Goal: Information Seeking & Learning: Learn about a topic

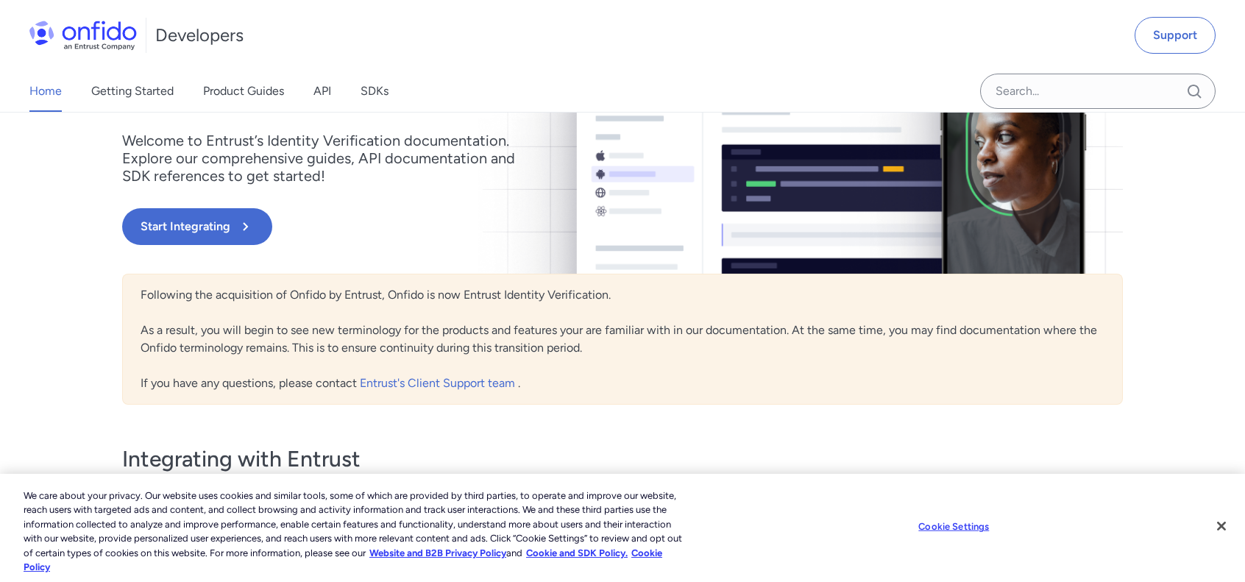
scroll to position [193, 0]
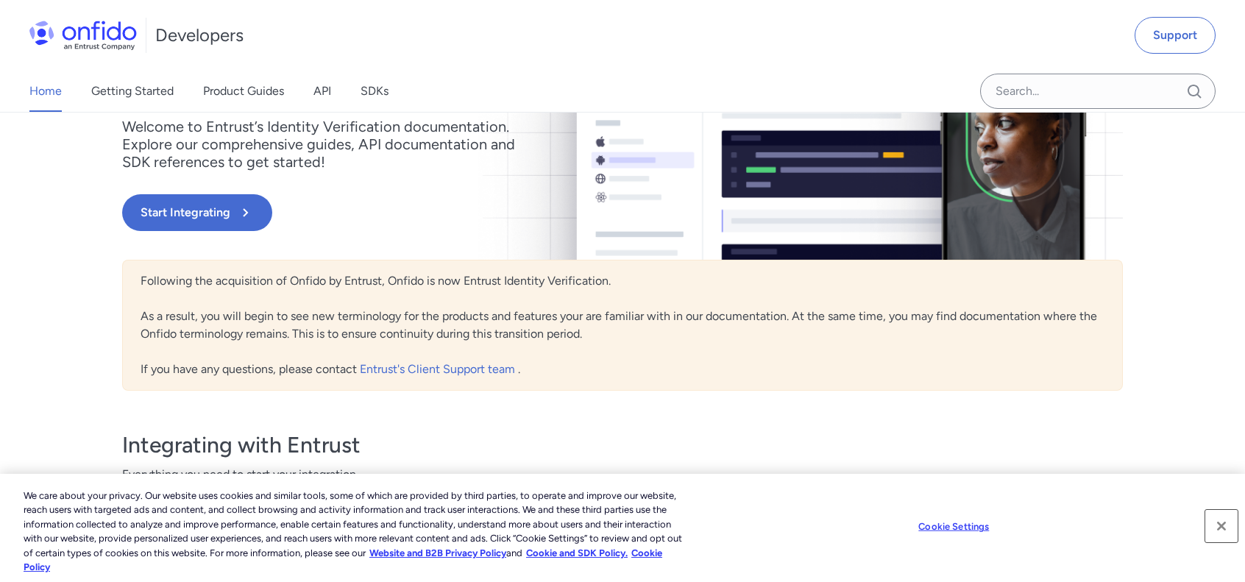
click at [1211, 532] on button "Close" at bounding box center [1222, 526] width 32 height 32
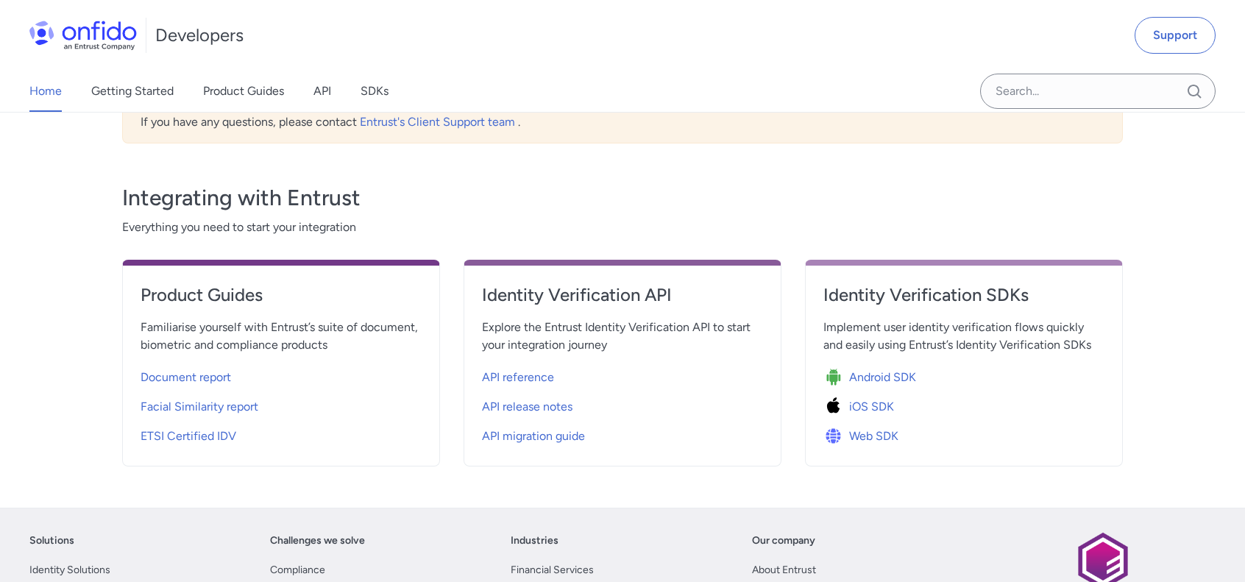
scroll to position [462, 0]
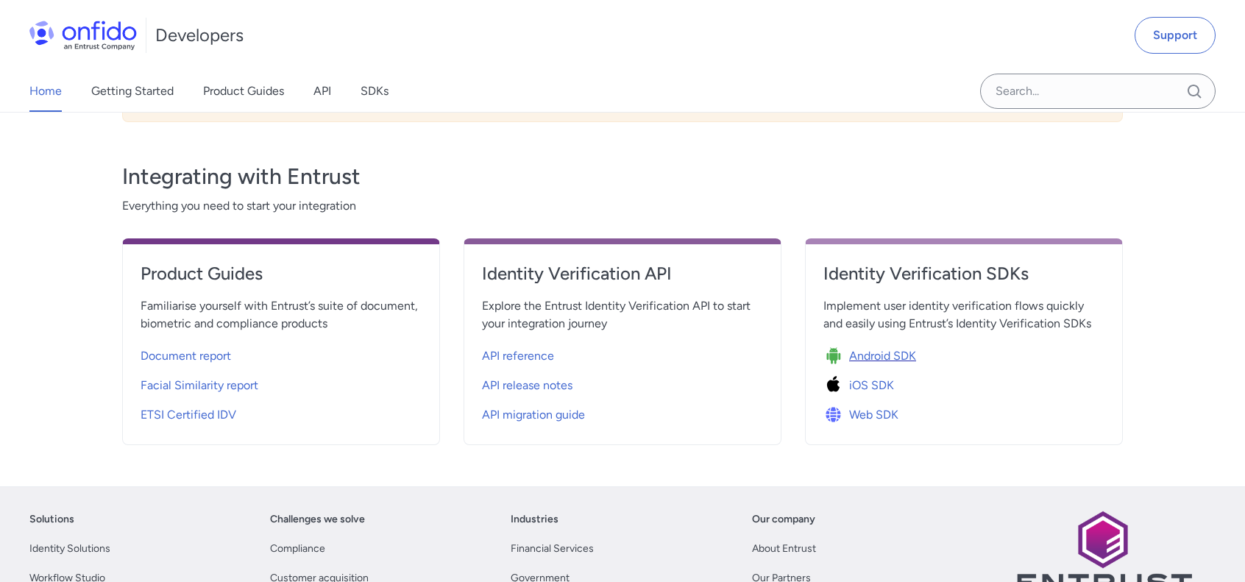
click at [904, 353] on span "Android SDK" at bounding box center [882, 356] width 67 height 18
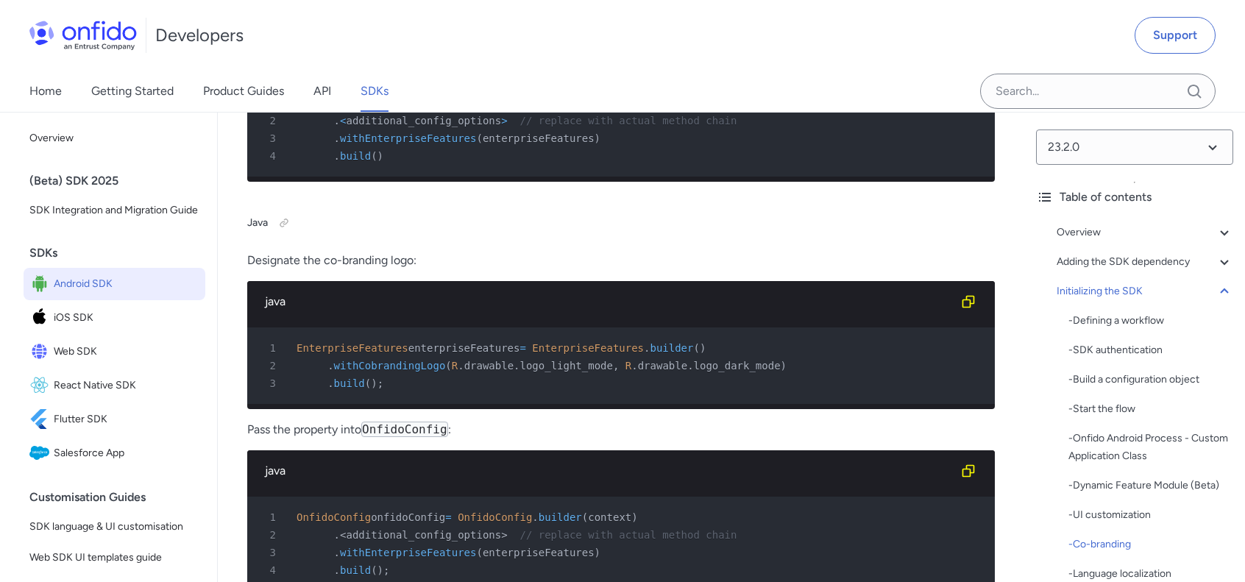
scroll to position [9467, 0]
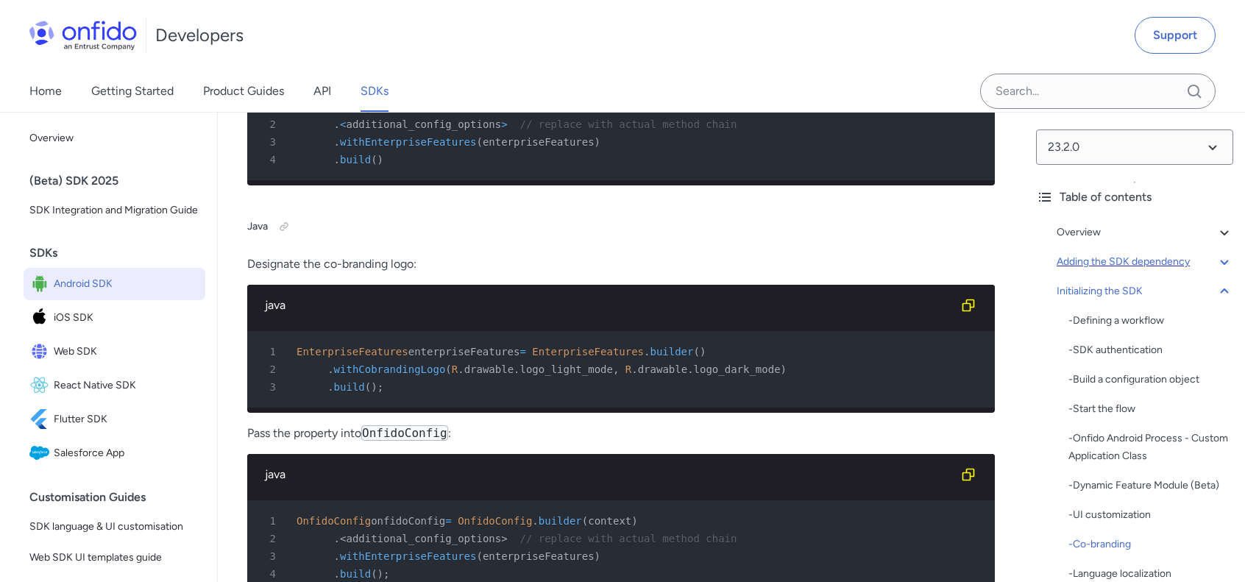
click at [1149, 260] on div "Adding the SDK dependency" at bounding box center [1145, 262] width 177 height 18
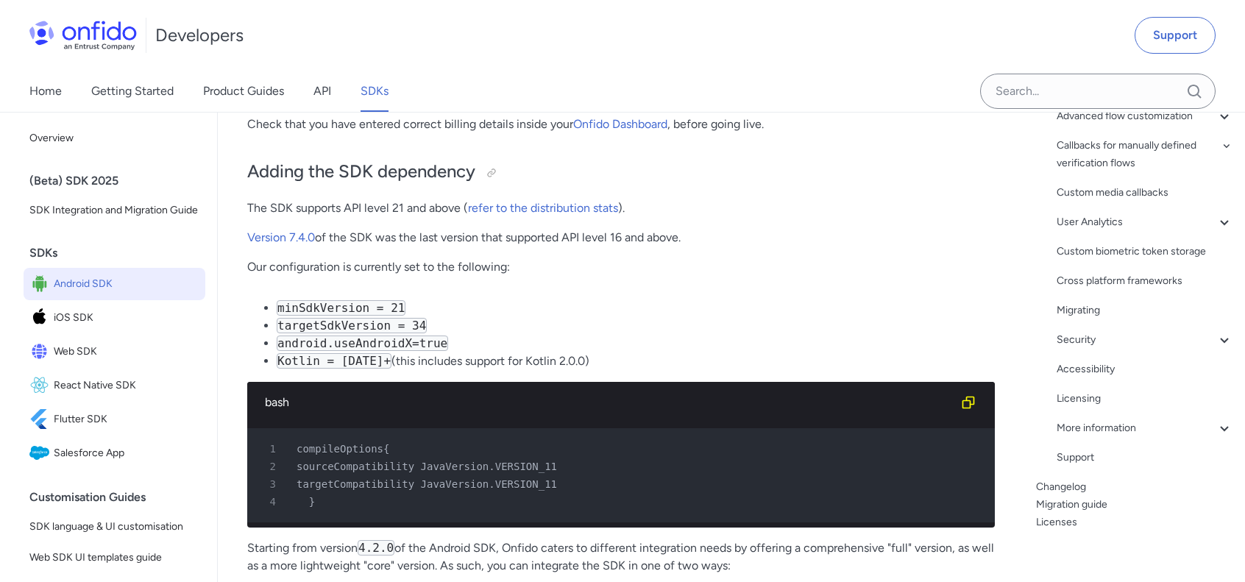
scroll to position [323, 0]
click at [1066, 365] on div "Accessibility" at bounding box center [1145, 369] width 177 height 18
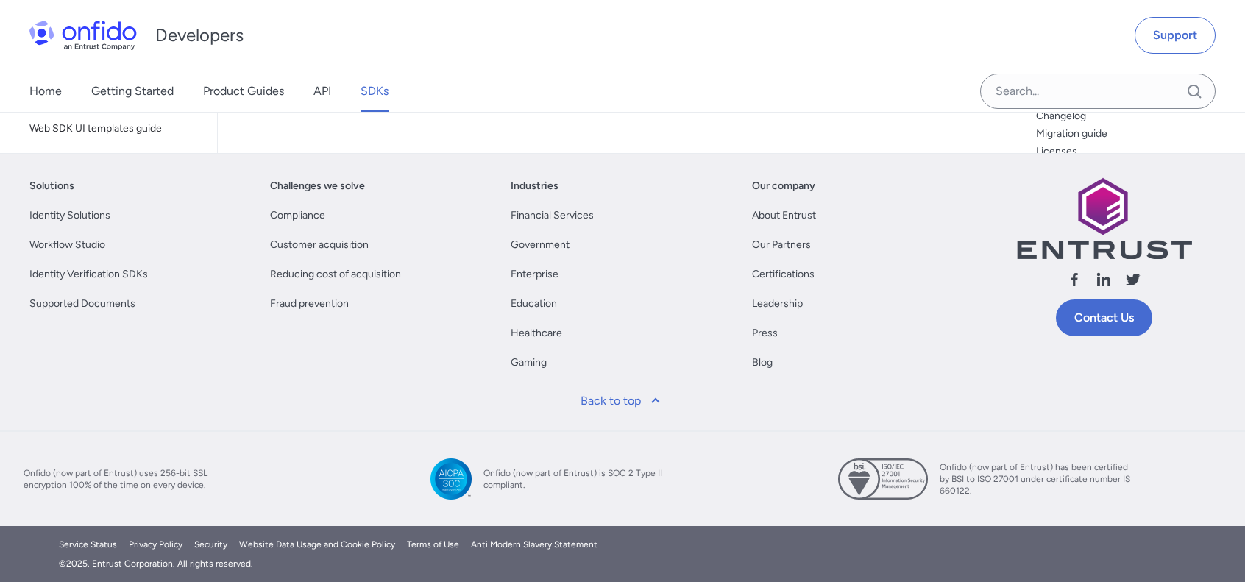
scroll to position [33076, 0]
click at [318, 91] on link "API" at bounding box center [323, 91] width 18 height 41
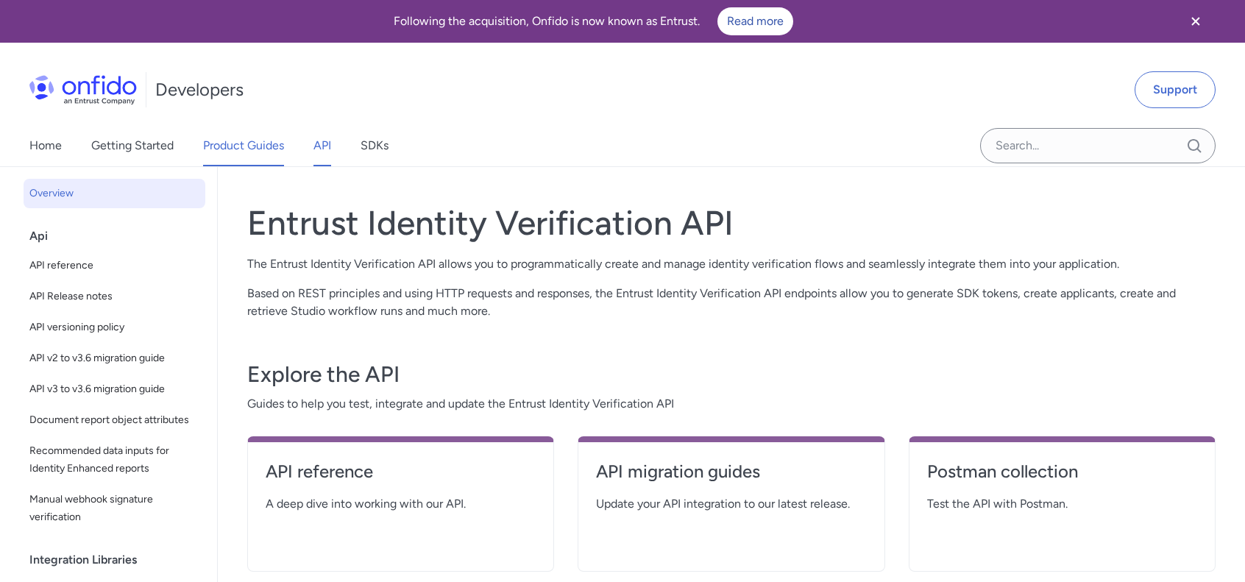
click at [258, 137] on link "Product Guides" at bounding box center [243, 145] width 81 height 41
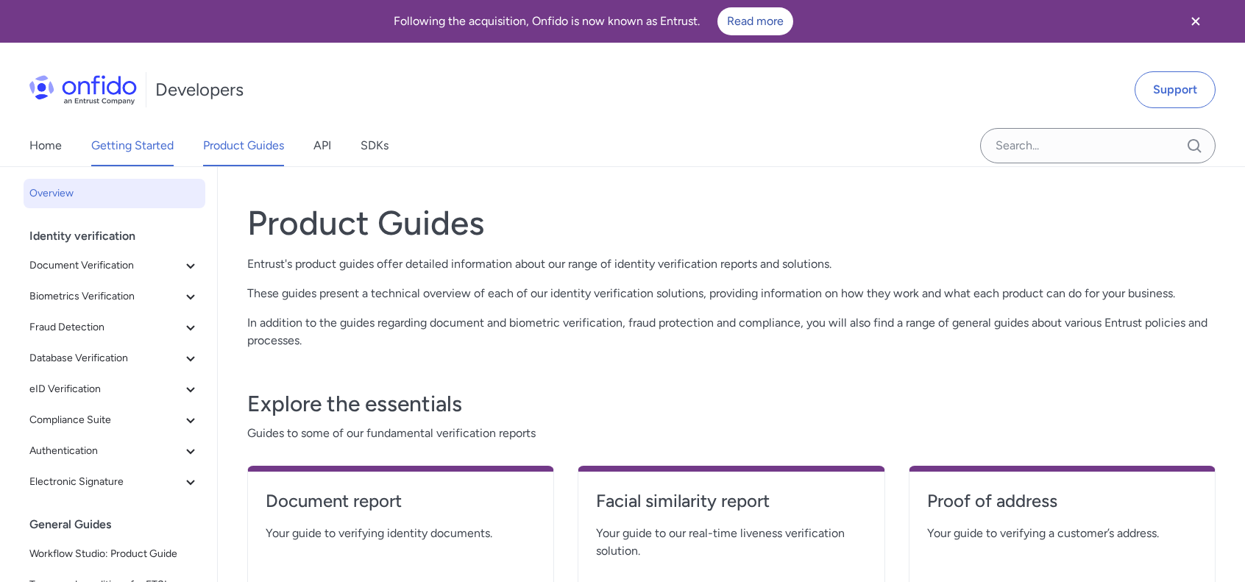
click at [158, 144] on link "Getting Started" at bounding box center [132, 145] width 82 height 41
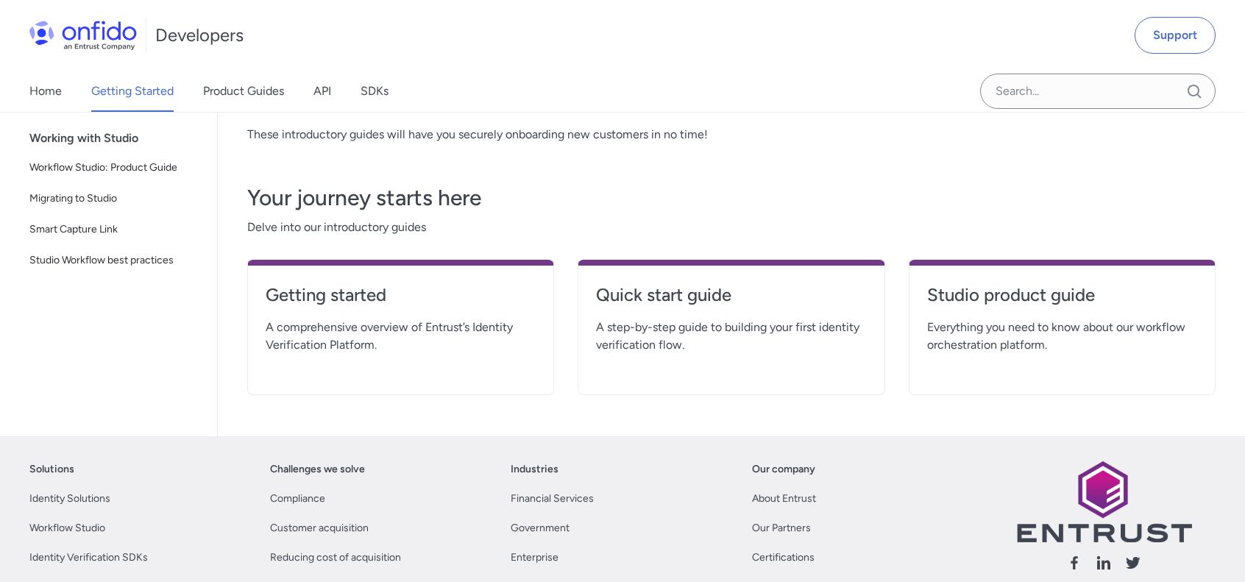
scroll to position [261, 0]
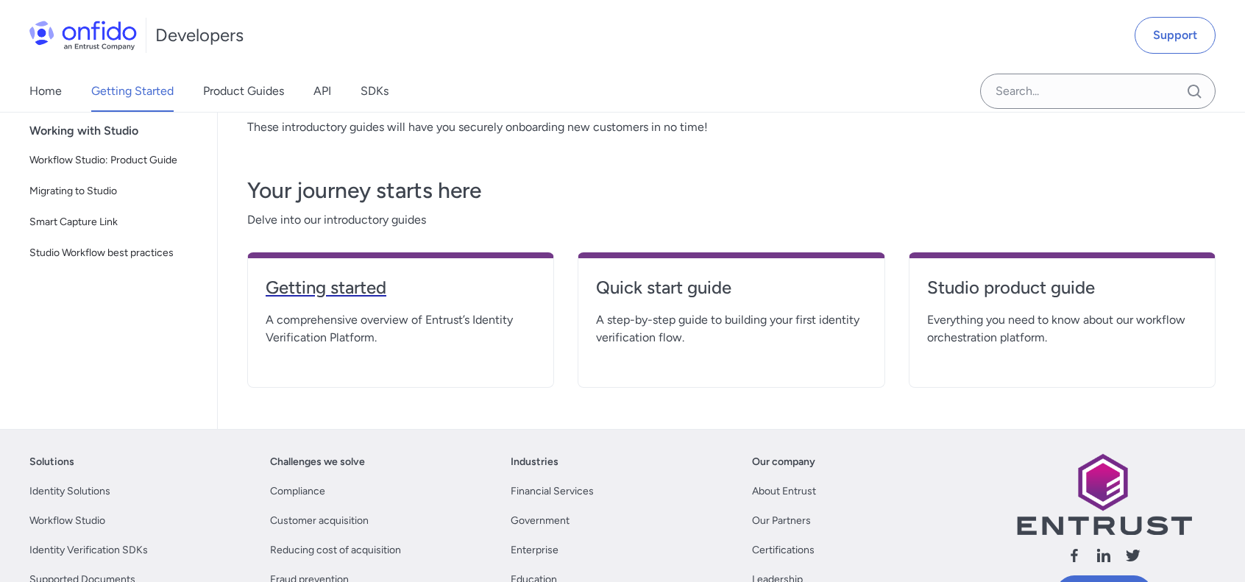
click at [327, 290] on h4 "Getting started" at bounding box center [401, 288] width 270 height 24
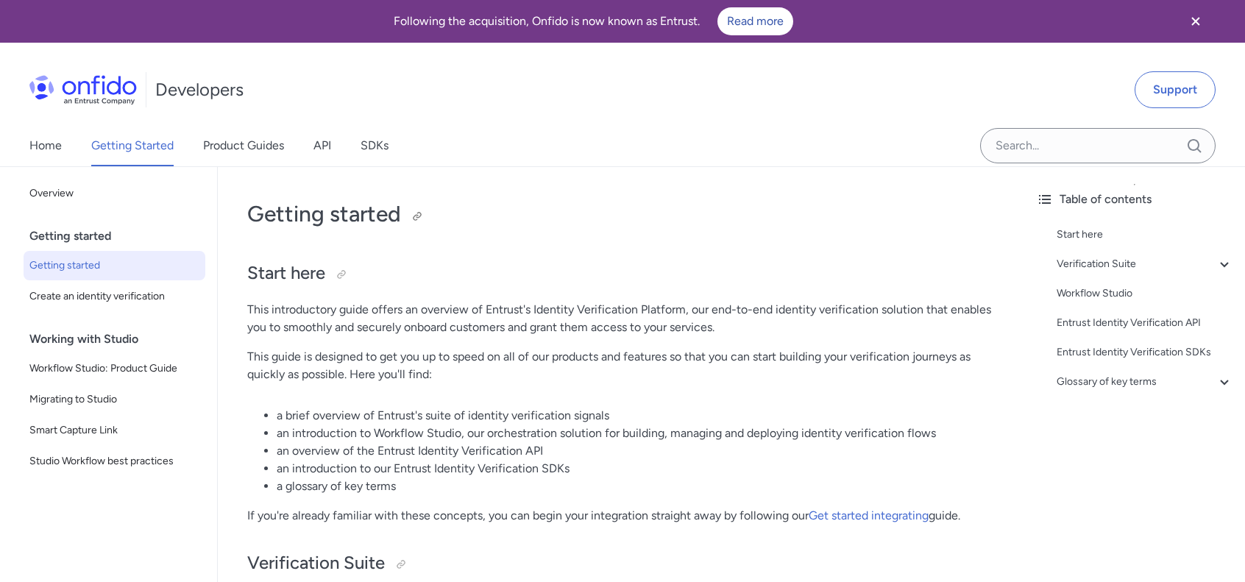
click at [763, 227] on h1 "Getting started" at bounding box center [621, 213] width 748 height 29
click at [331, 144] on link "API" at bounding box center [323, 145] width 18 height 41
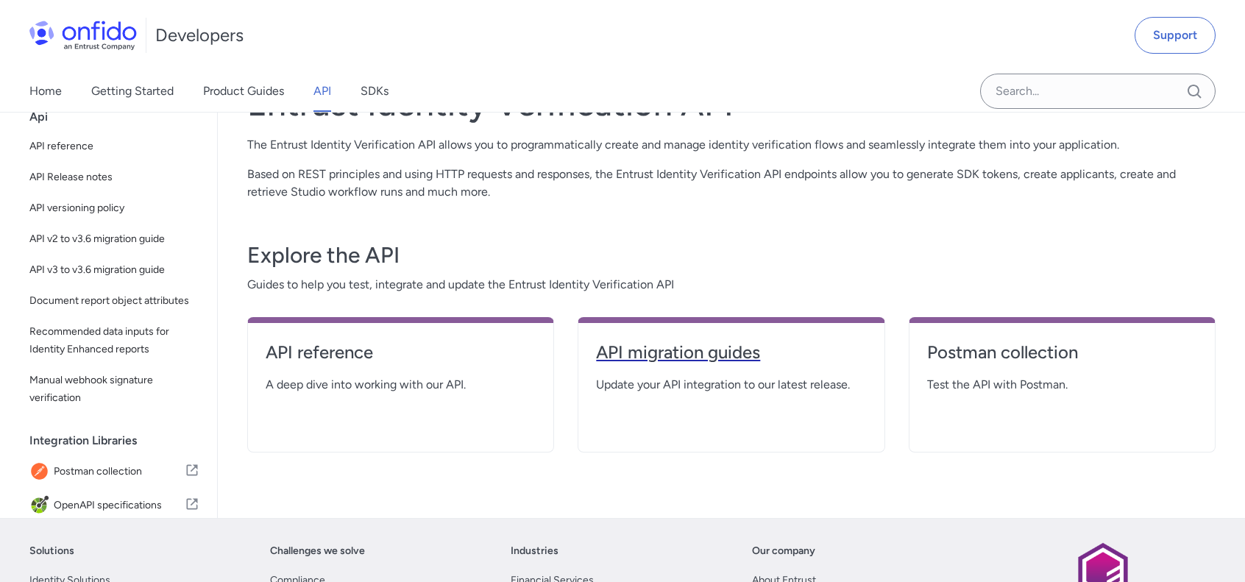
scroll to position [118, 0]
click at [339, 350] on h4 "API reference" at bounding box center [401, 354] width 270 height 24
select select "http"
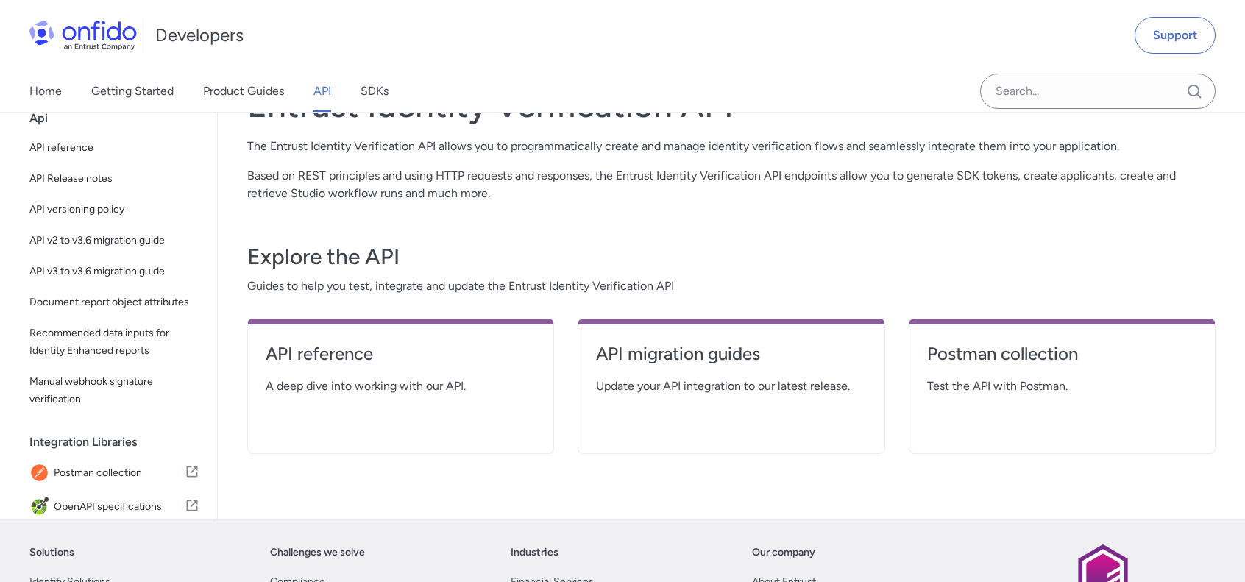
select select "http"
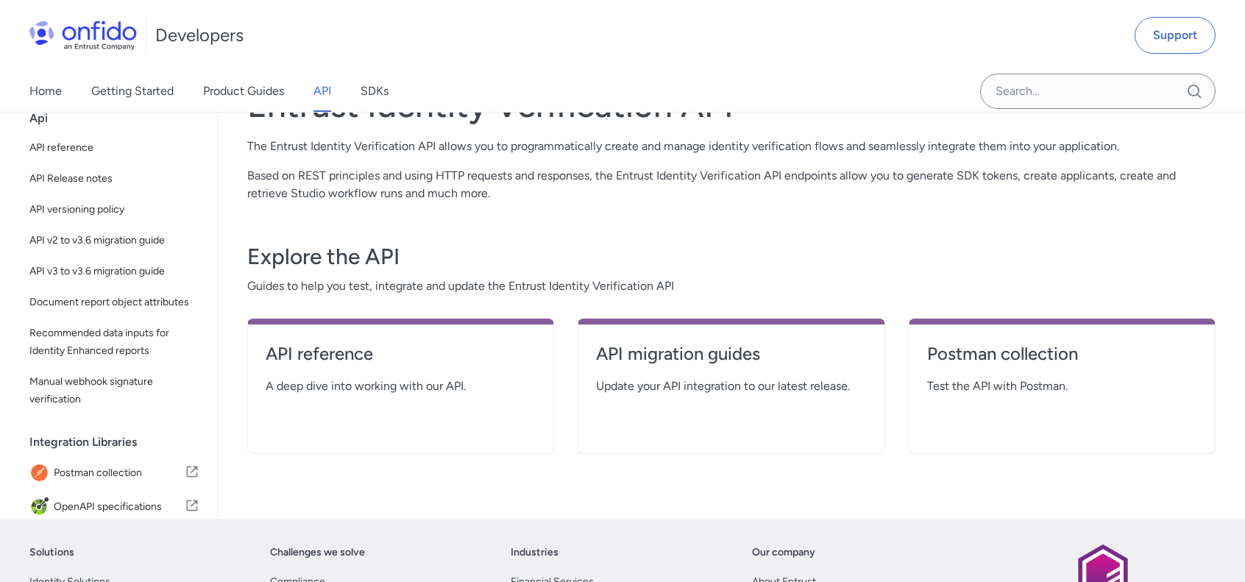
select select "http"
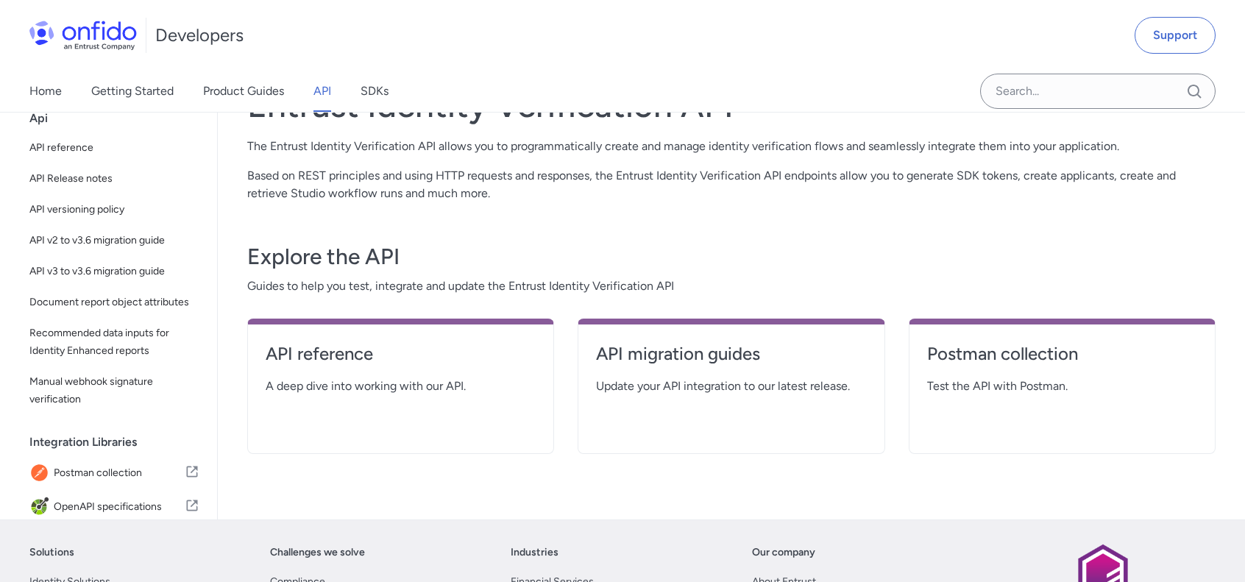
select select "http"
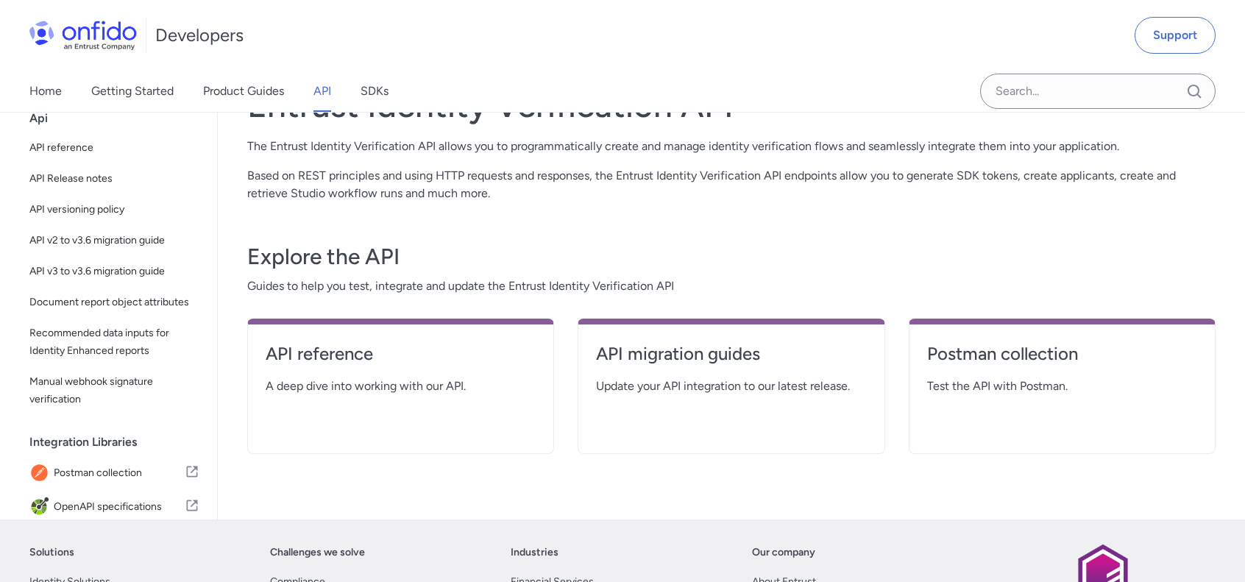
select select "http"
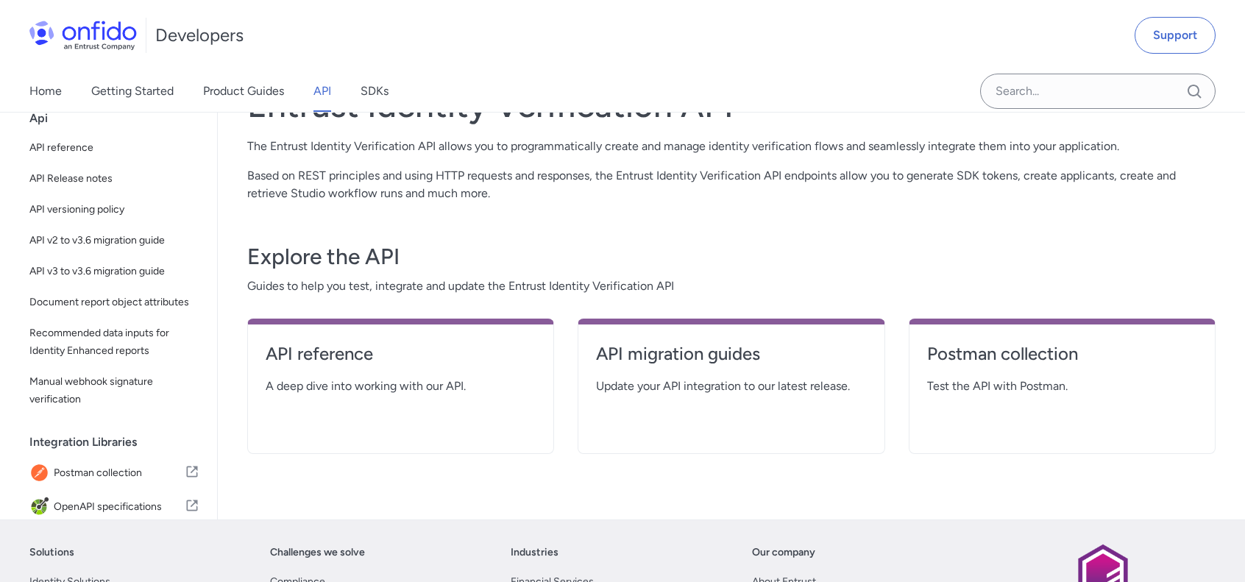
select select "http"
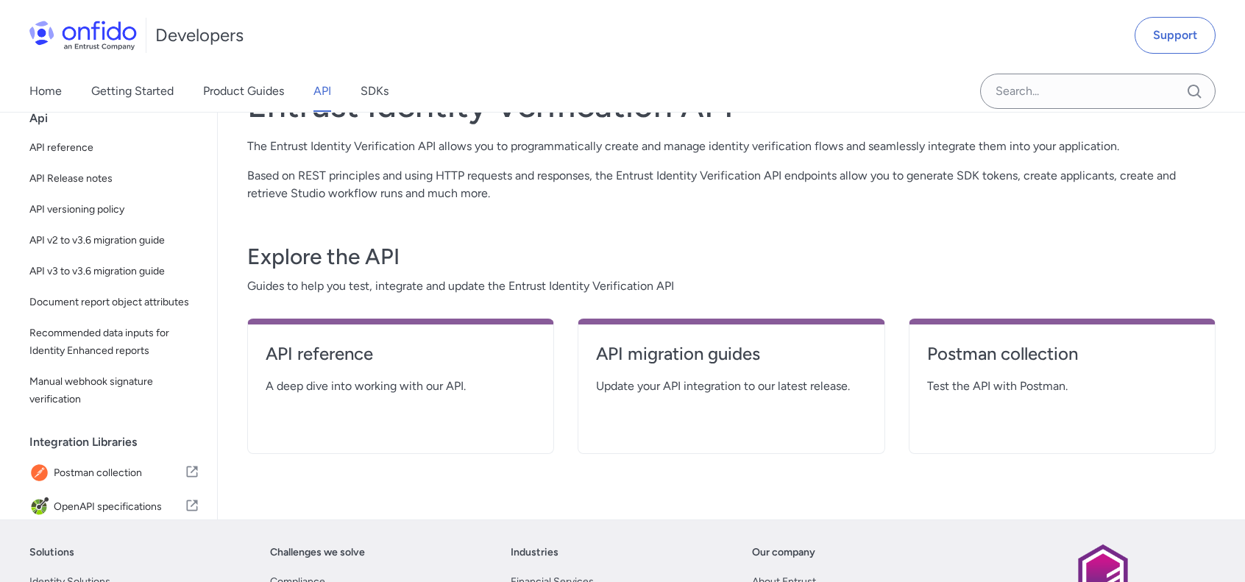
select select "http"
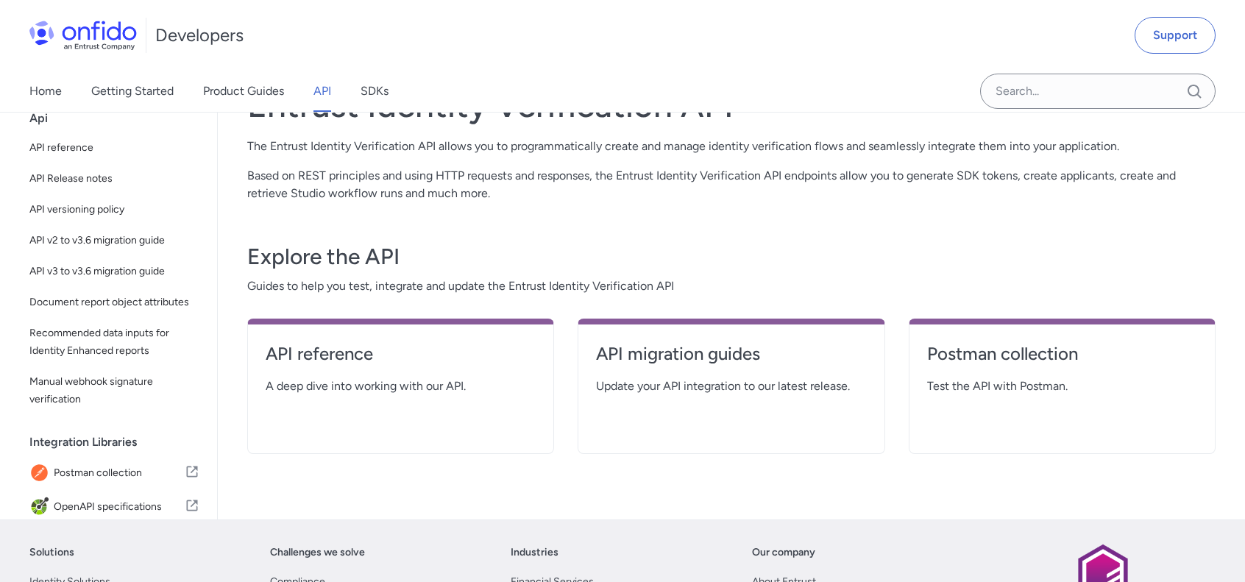
select select "http"
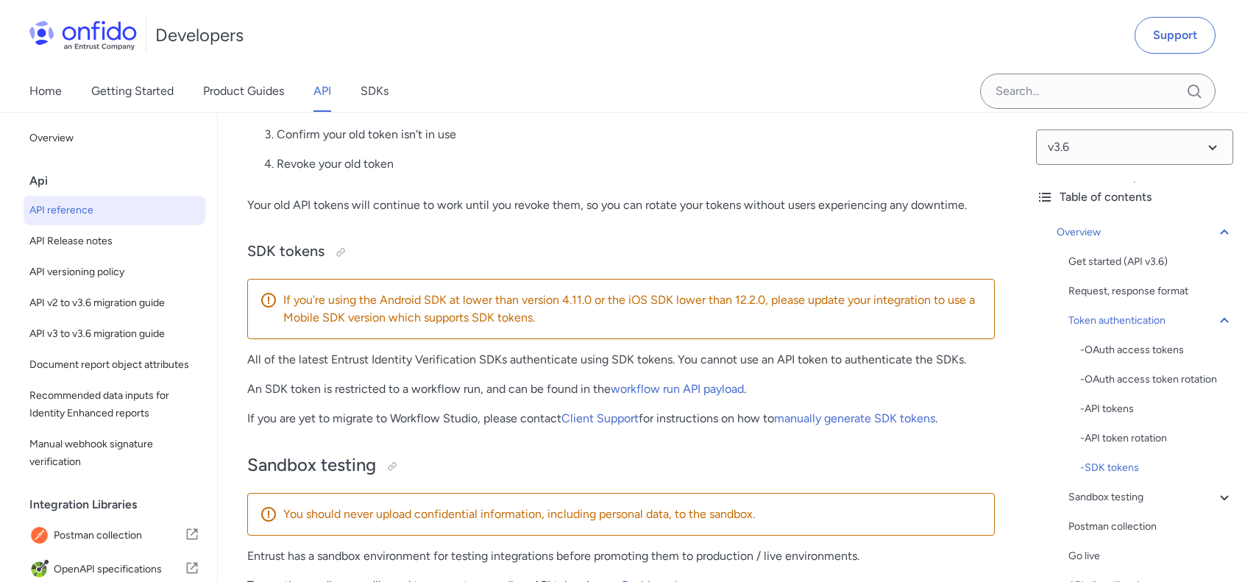
scroll to position [1807, 0]
click at [362, 90] on link "SDKs" at bounding box center [375, 91] width 28 height 41
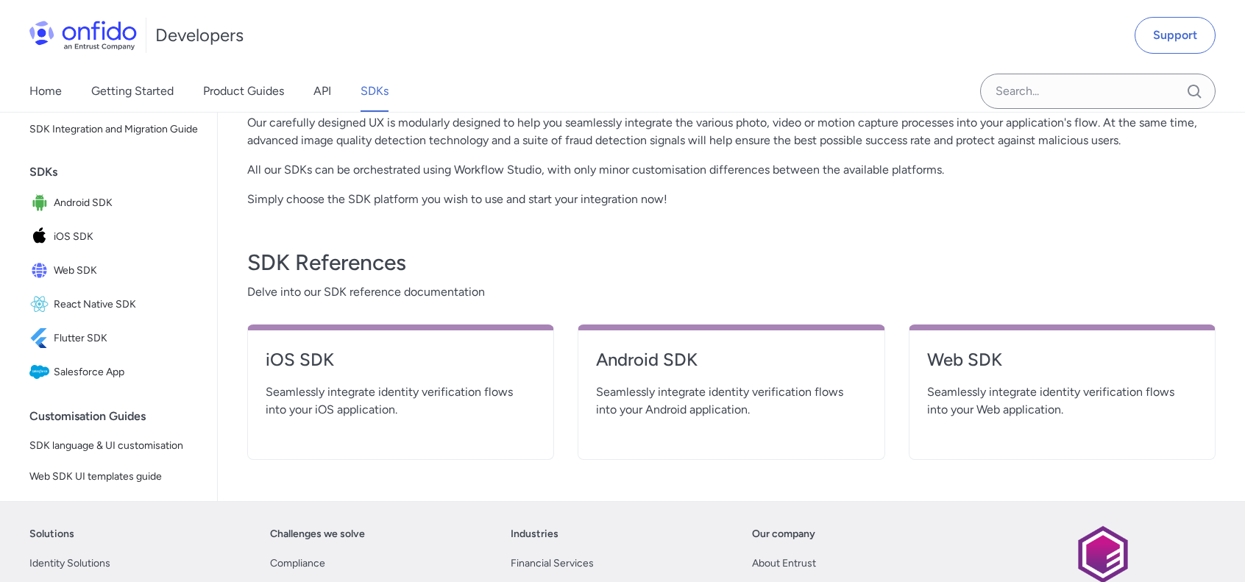
scroll to position [400, 0]
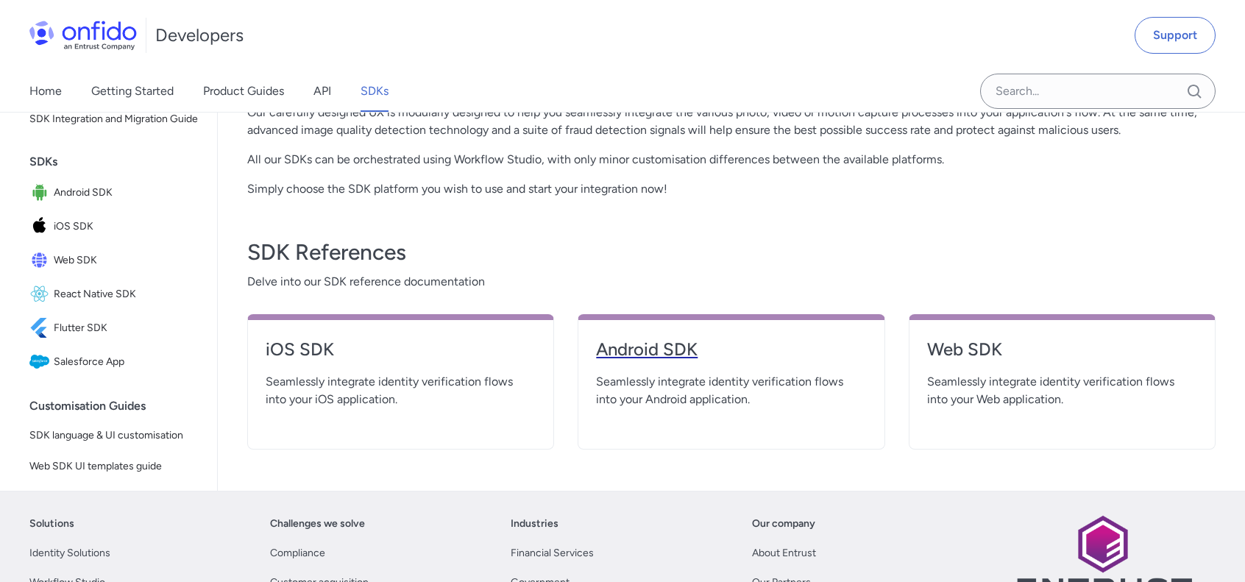
click at [663, 342] on h4 "Android SDK" at bounding box center [731, 350] width 270 height 24
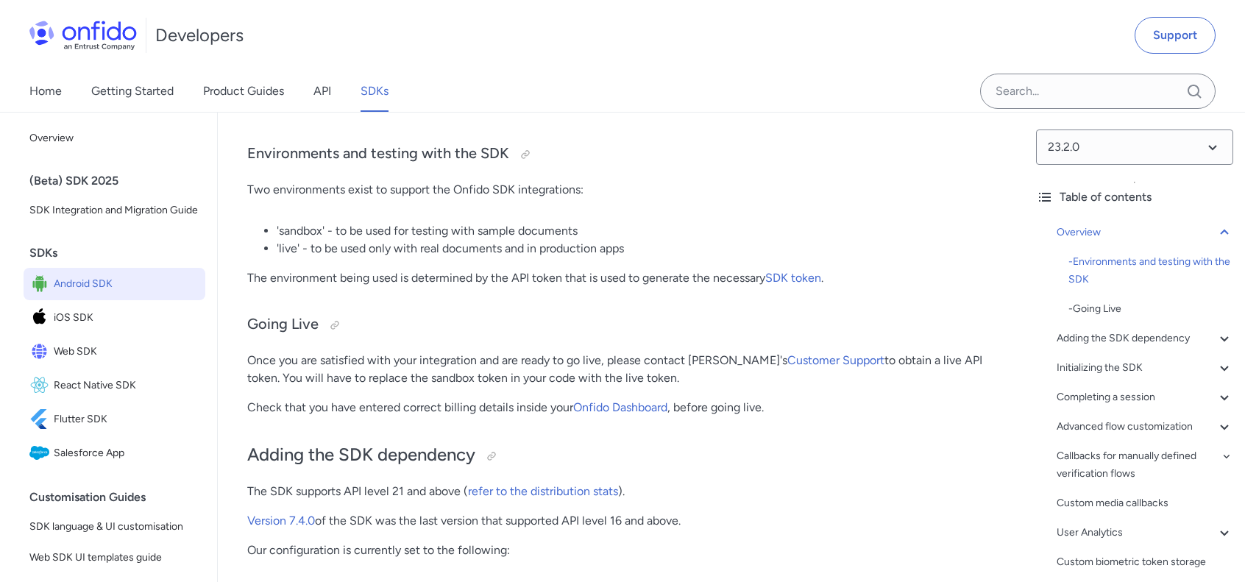
scroll to position [743, 0]
click at [803, 356] on link "Customer Support" at bounding box center [836, 359] width 97 height 14
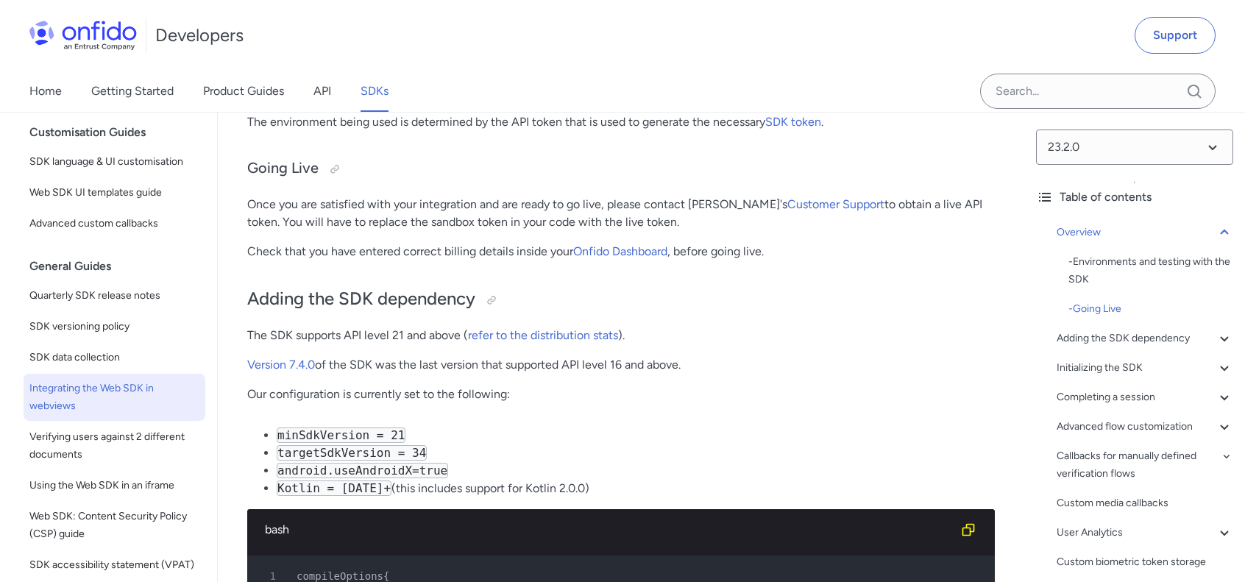
scroll to position [501, 0]
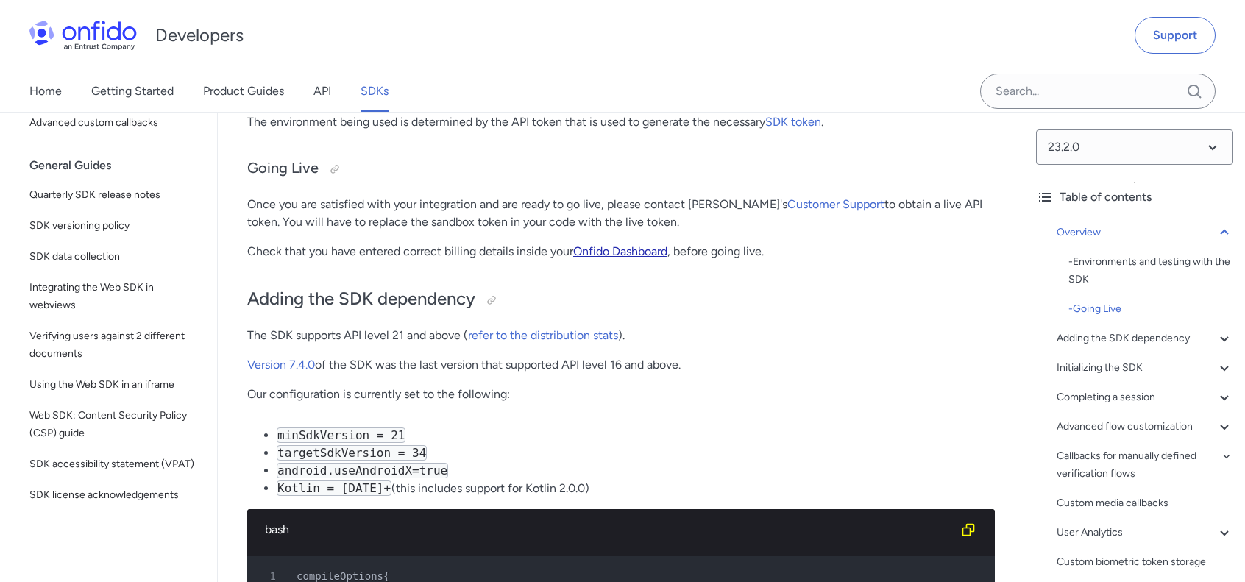
click at [621, 248] on link "Onfido Dashboard" at bounding box center [620, 251] width 94 height 14
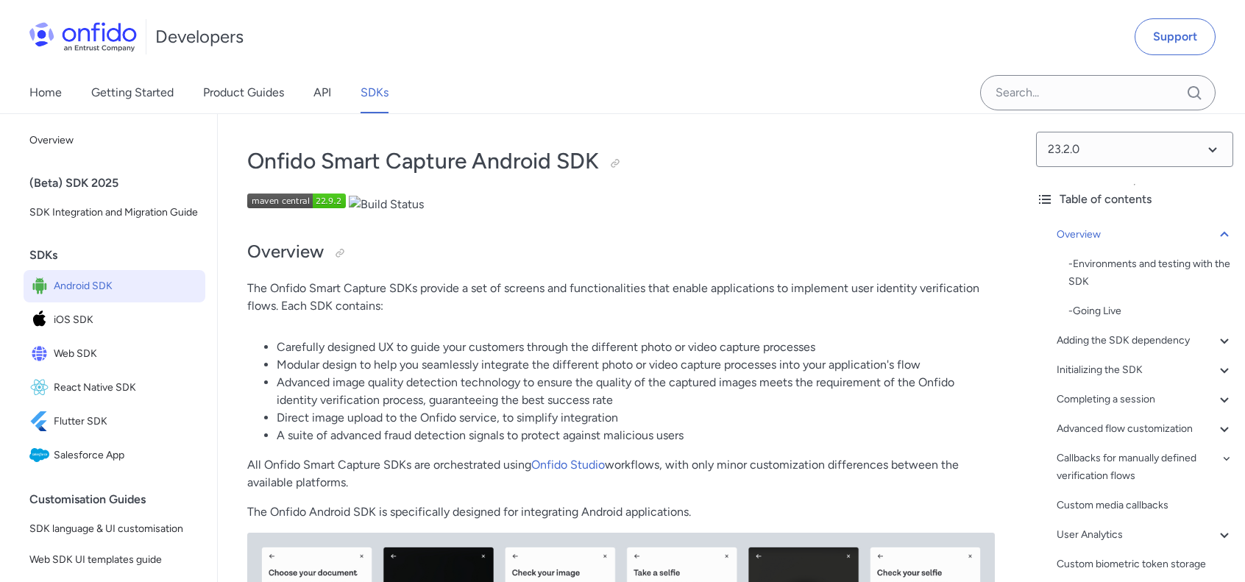
scroll to position [3, 0]
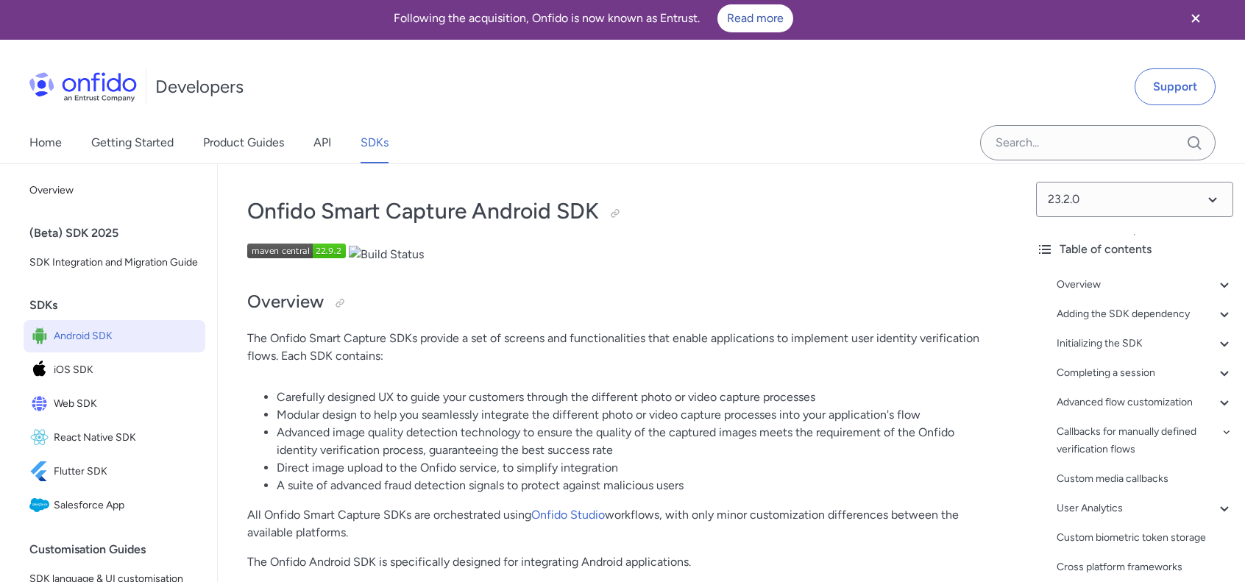
click at [1196, 18] on icon "Close banner" at bounding box center [1196, 18] width 8 height 8
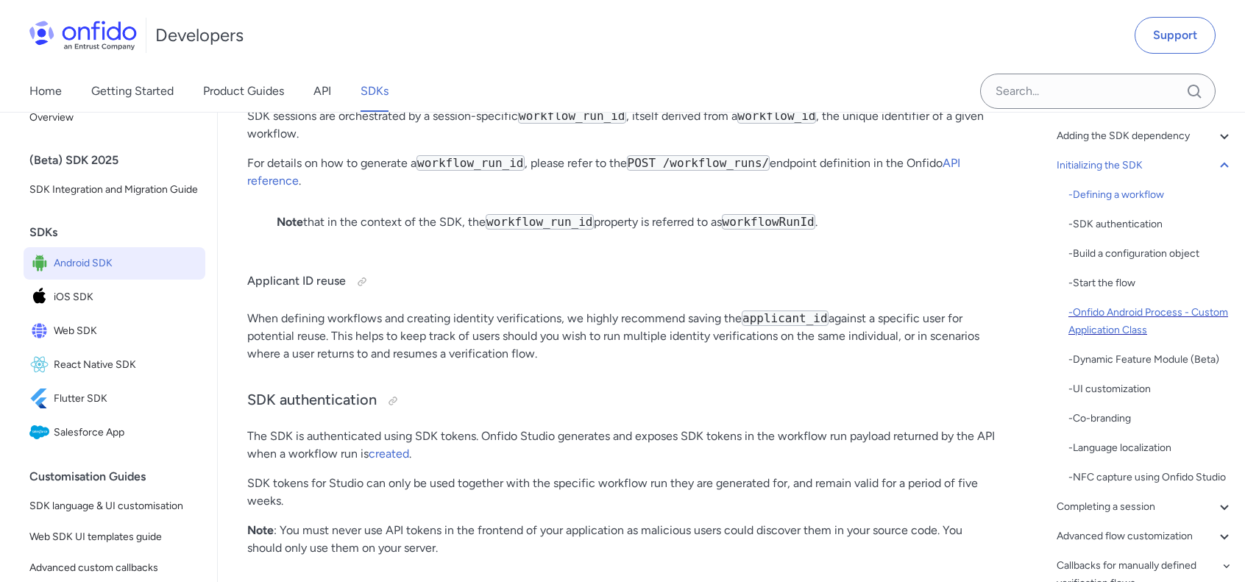
scroll to position [182, 0]
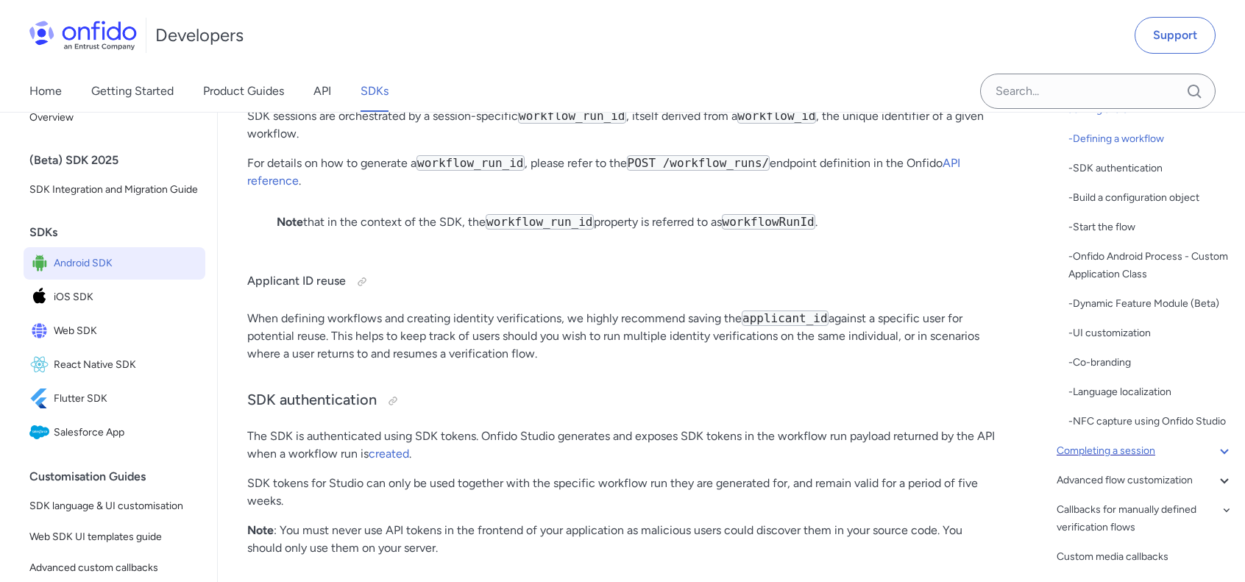
click at [1216, 460] on icon at bounding box center [1225, 451] width 18 height 18
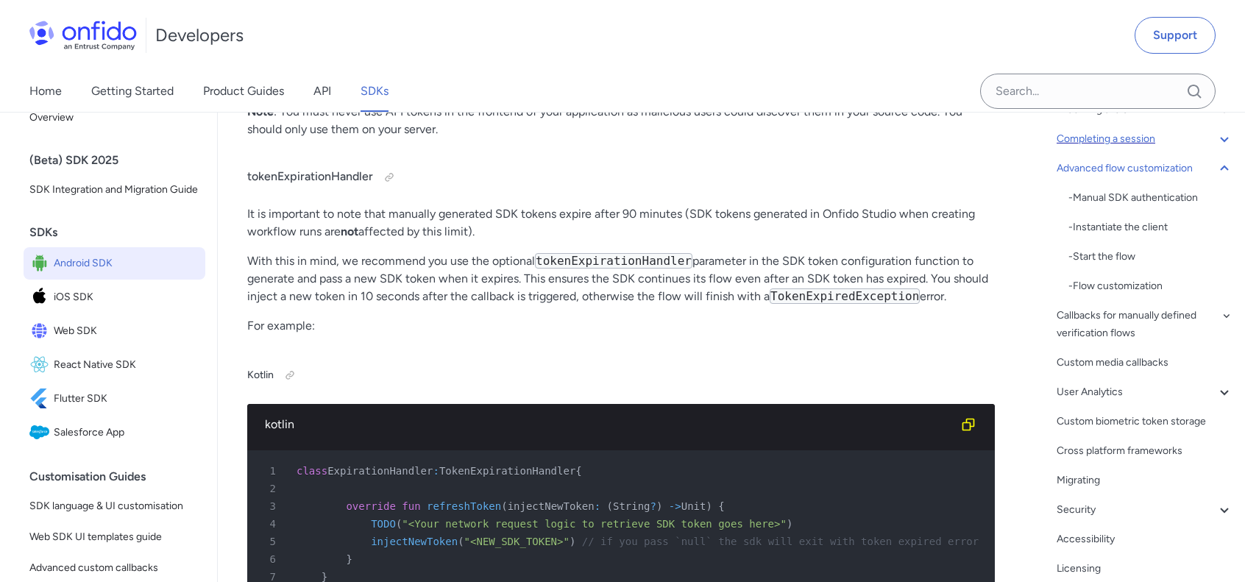
scroll to position [13452, 0]
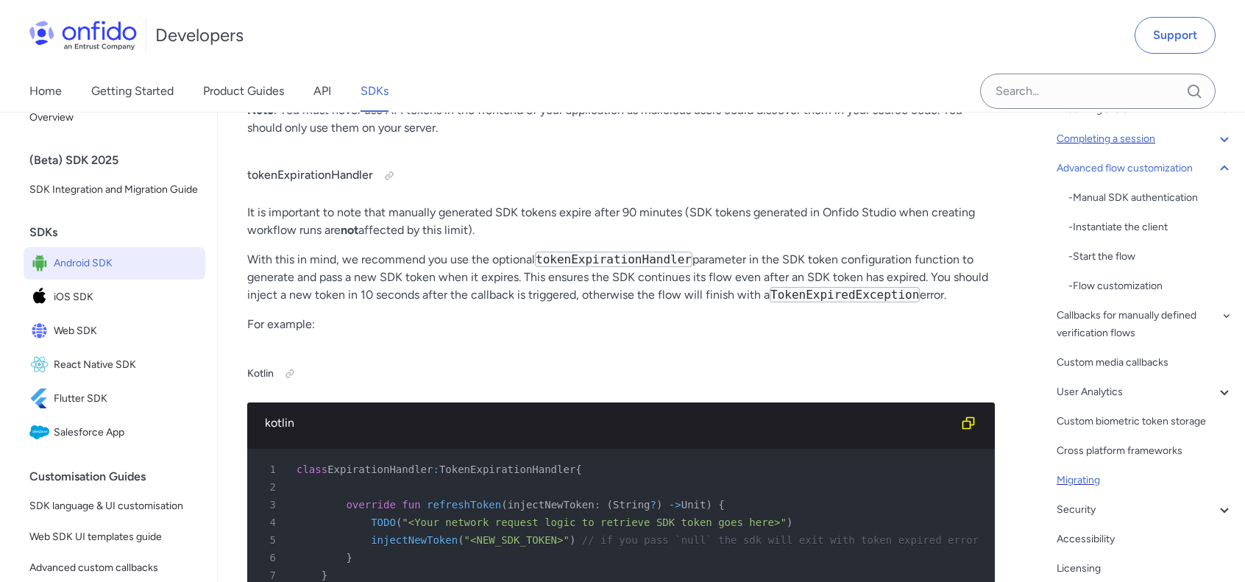
click at [1088, 481] on div "Migrating" at bounding box center [1145, 481] width 177 height 18
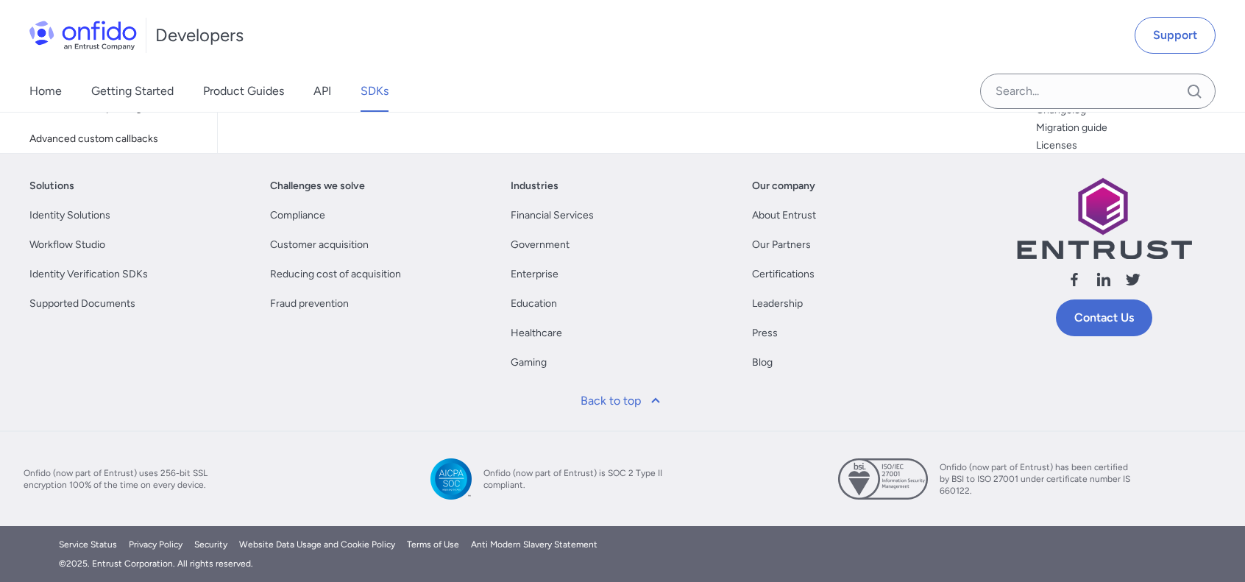
scroll to position [32934, 0]
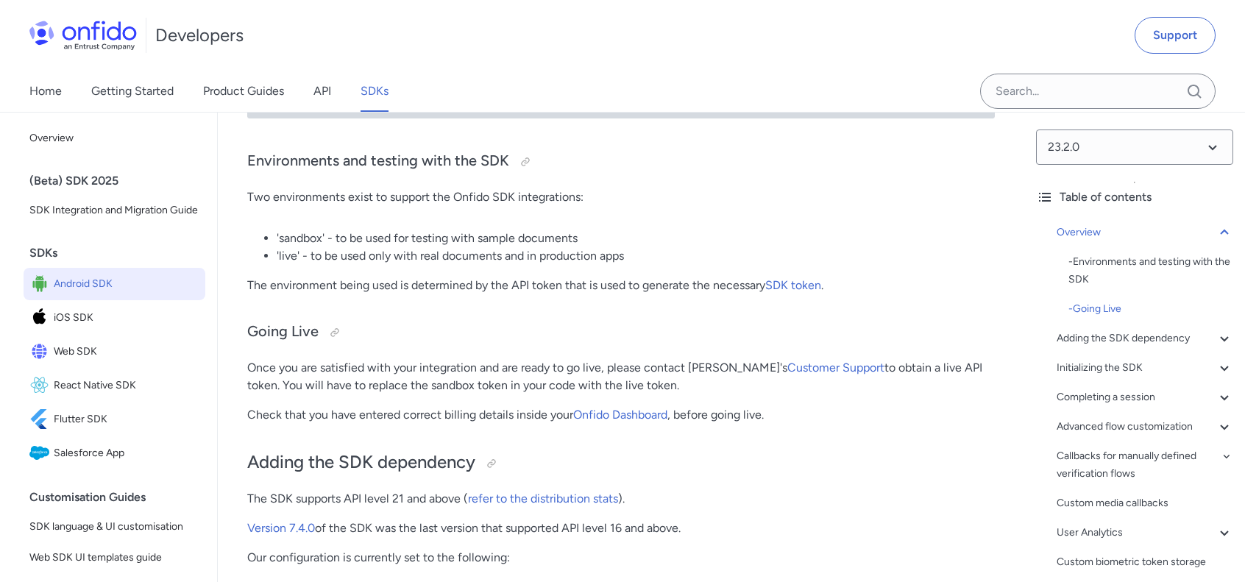
scroll to position [680, 0]
click at [111, 328] on span "iOS SDK" at bounding box center [127, 318] width 146 height 21
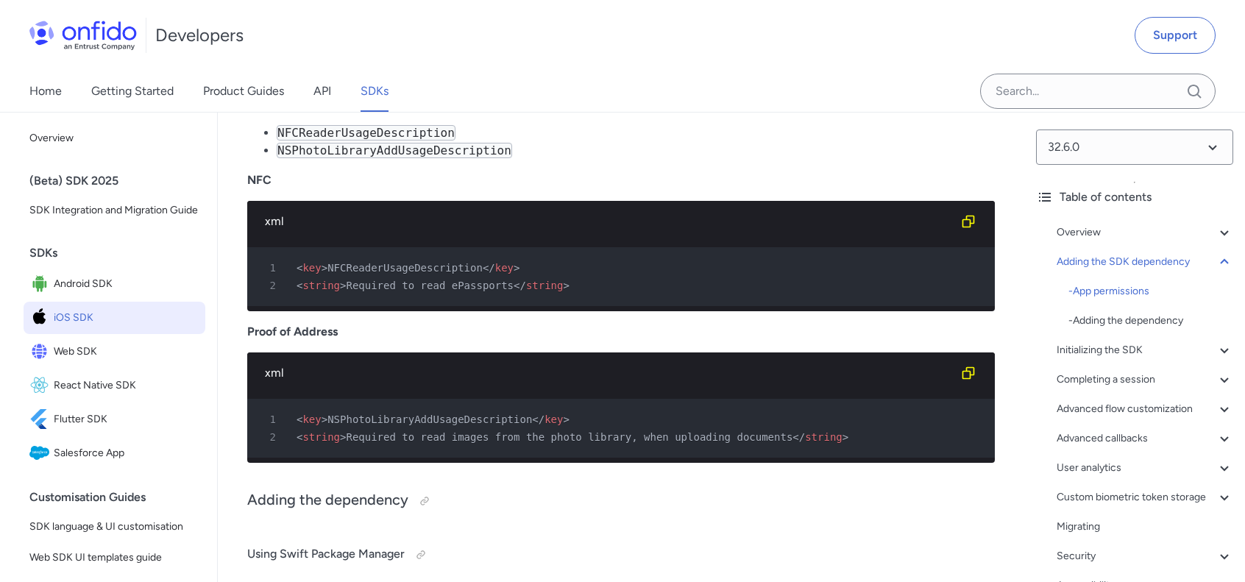
scroll to position [1502, 0]
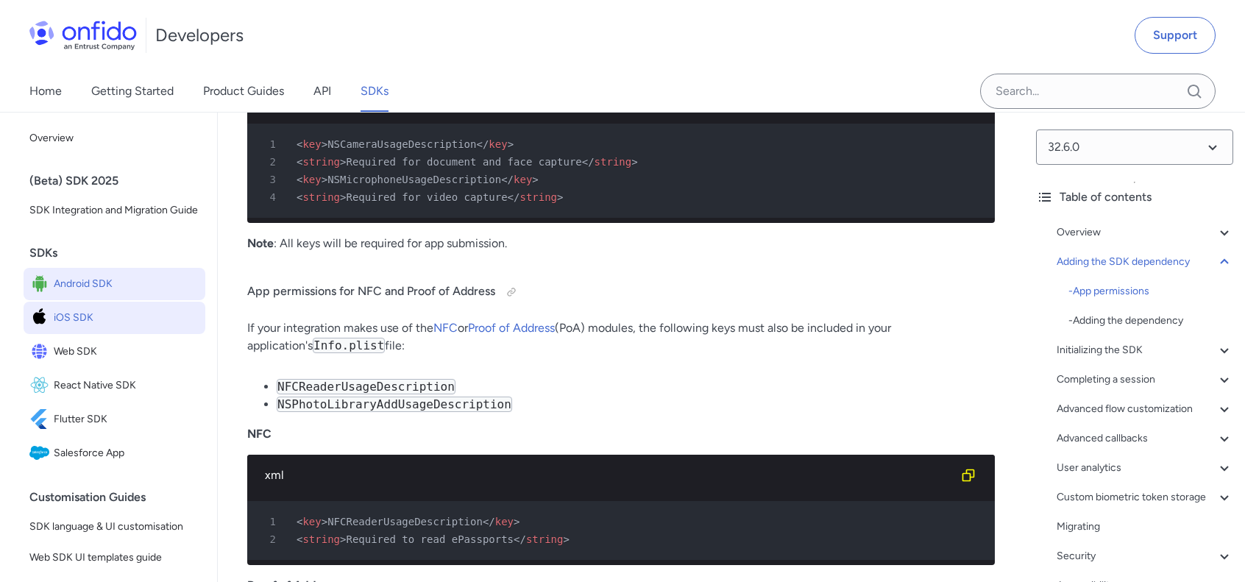
click at [103, 294] on span "Android SDK" at bounding box center [127, 284] width 146 height 21
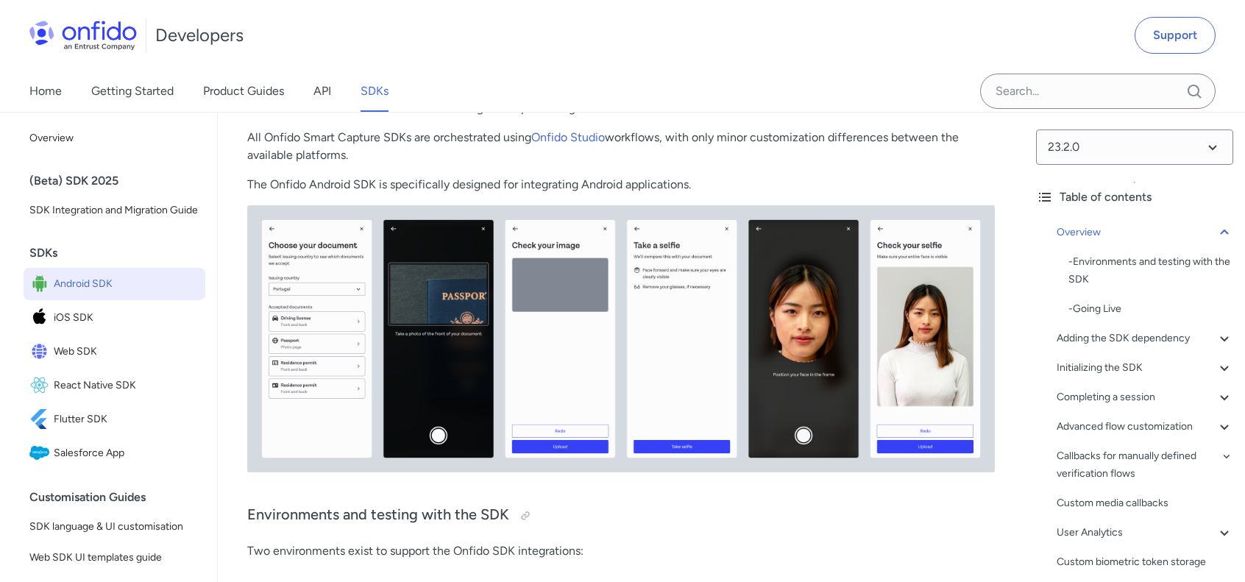
scroll to position [568, 0]
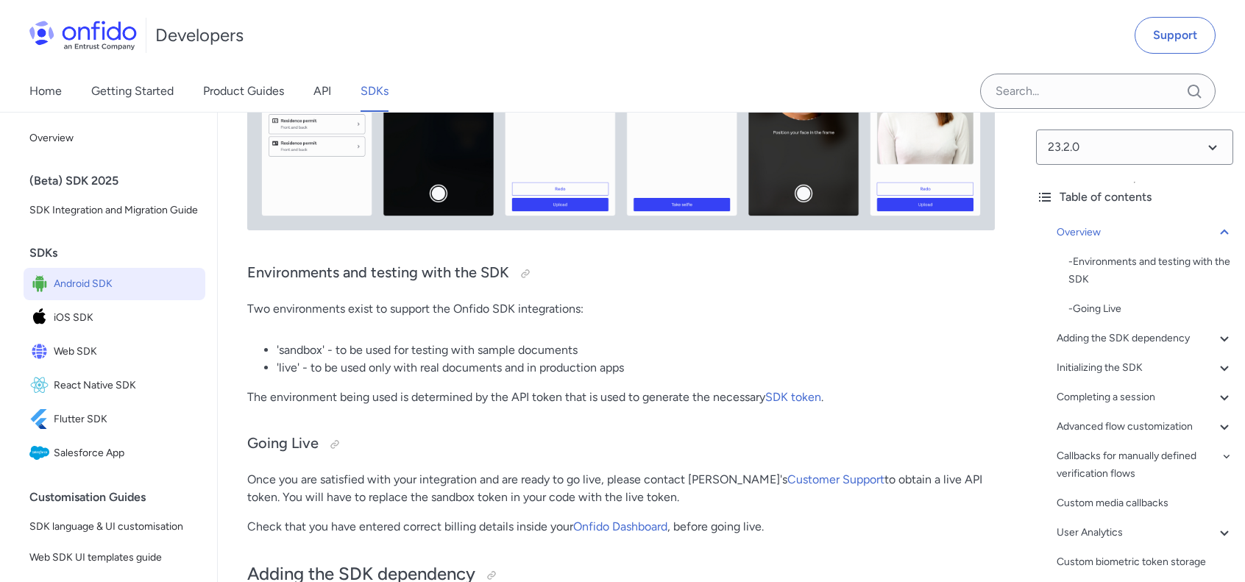
click at [1079, 25] on div "Developers Support" at bounding box center [622, 35] width 1245 height 71
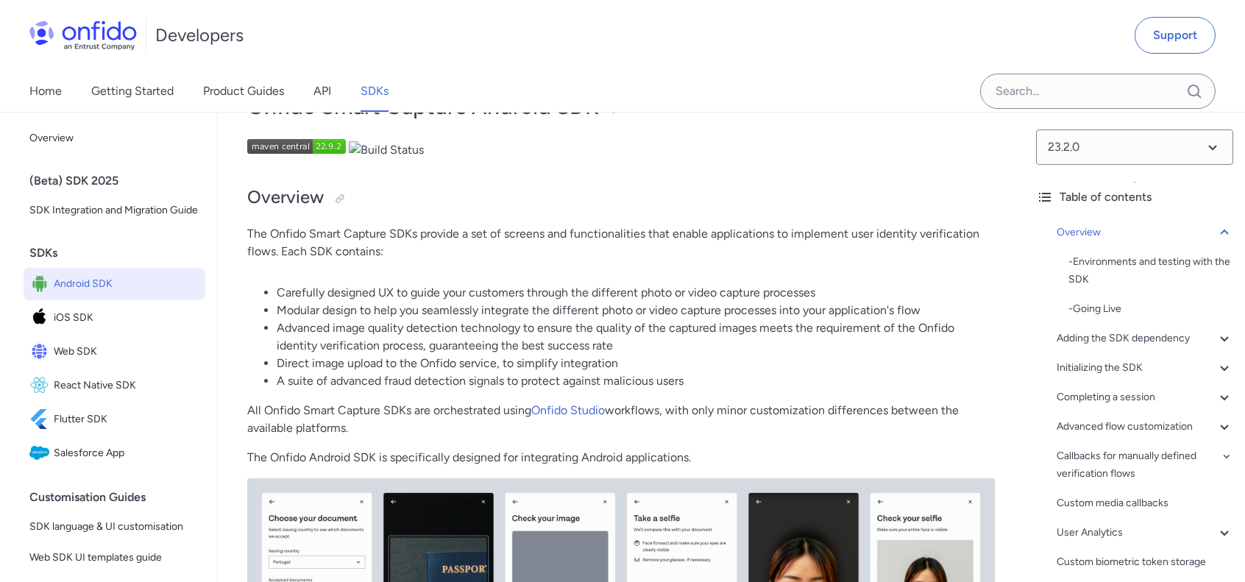
scroll to position [0, 0]
